Goal: Task Accomplishment & Management: Manage account settings

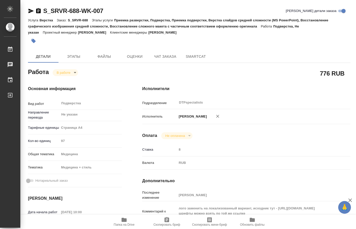
scroll to position [78, 0]
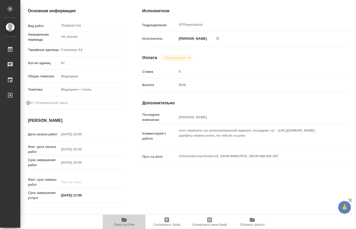
click at [129, 224] on span "Папка на Drive" at bounding box center [124, 225] width 21 height 4
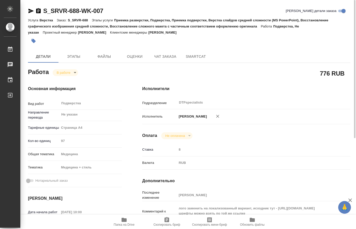
click at [72, 75] on body "🙏 .cls-1 fill:#fff; AWATERA Kucherenko Oksana Работы 0 Чаты График Выйти S_SRVR…" at bounding box center [178, 114] width 356 height 229
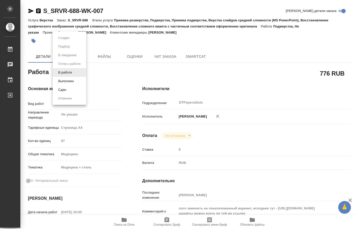
click at [68, 79] on button "Выполнен" at bounding box center [66, 81] width 19 height 6
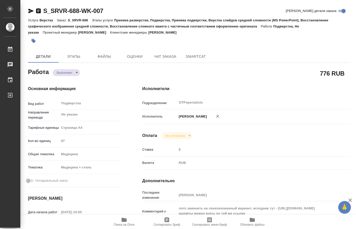
type textarea "x"
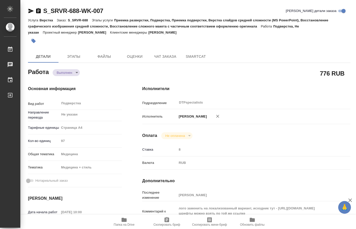
type textarea "x"
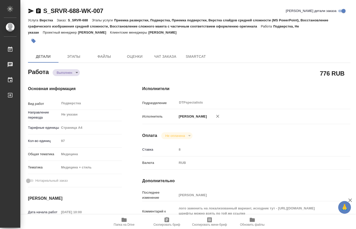
type textarea "x"
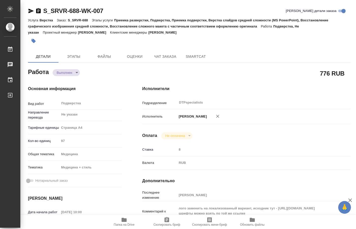
type textarea "x"
